Goal: Information Seeking & Learning: Learn about a topic

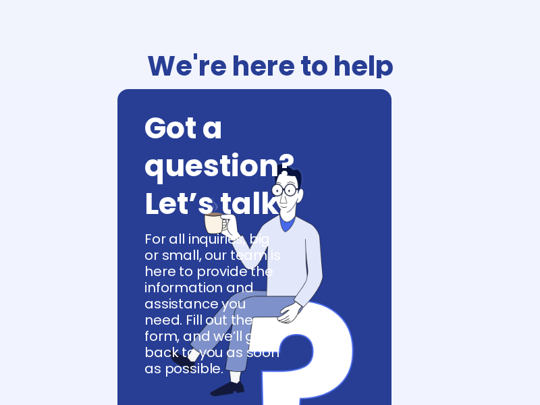
select select "**"
